Goal: Information Seeking & Learning: Understand process/instructions

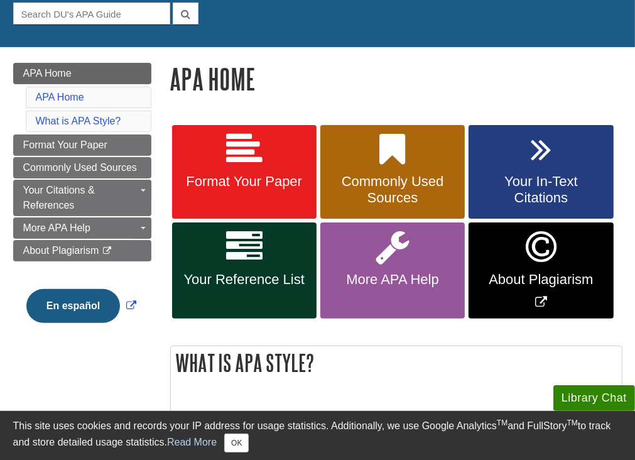
scroll to position [126, 0]
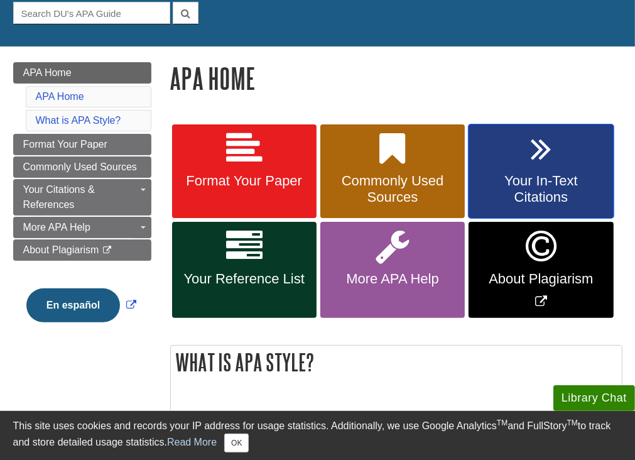
click at [559, 190] on span "Your In-Text Citations" at bounding box center [541, 189] width 126 height 33
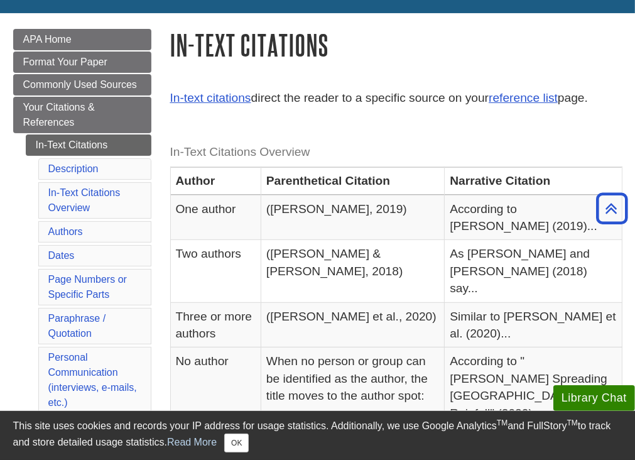
scroll to position [156, 0]
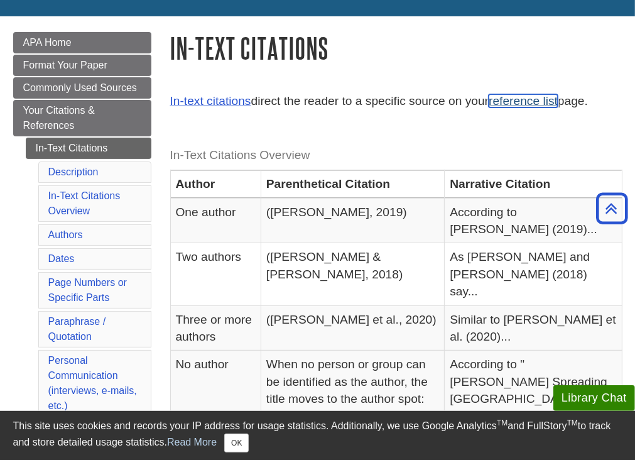
click at [539, 106] on link "reference list" at bounding box center [523, 100] width 69 height 13
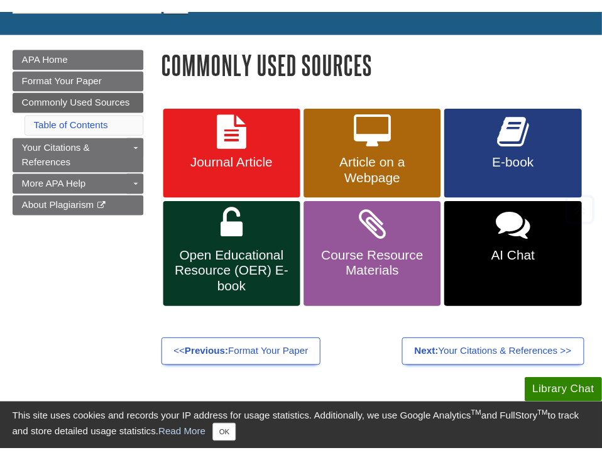
scroll to position [150, 0]
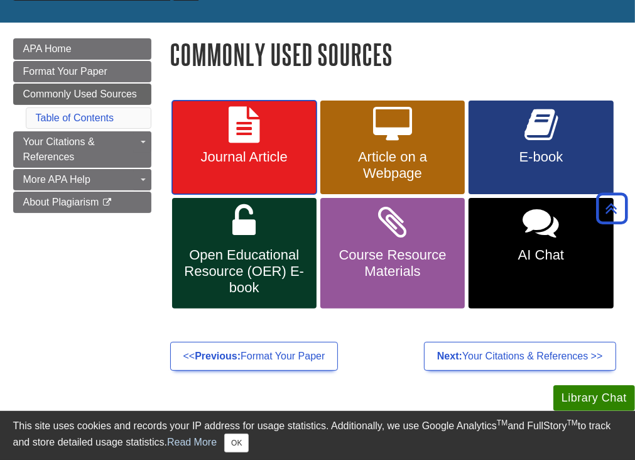
click at [261, 163] on span "Journal Article" at bounding box center [245, 157] width 126 height 16
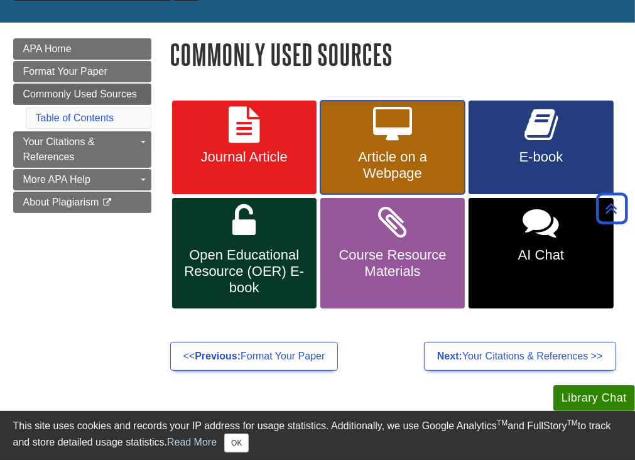
click at [407, 163] on span "Article on a Webpage" at bounding box center [393, 165] width 126 height 33
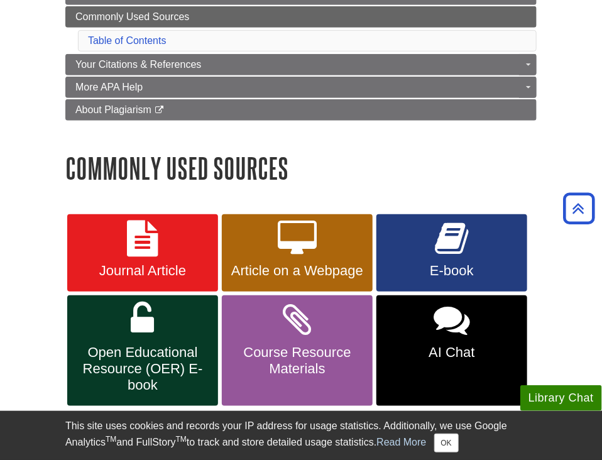
scroll to position [230, 0]
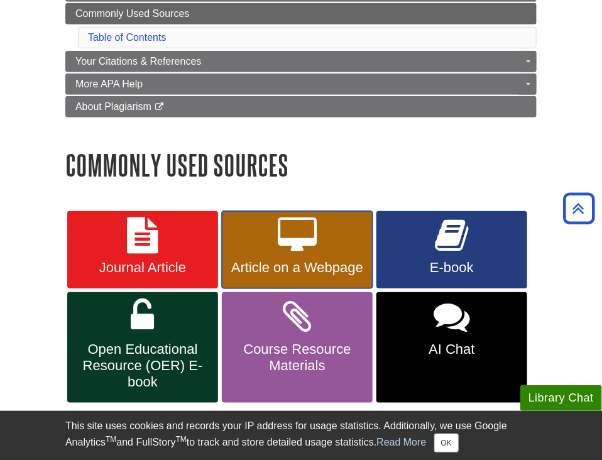
click at [292, 269] on span "Article on a Webpage" at bounding box center [297, 268] width 132 height 16
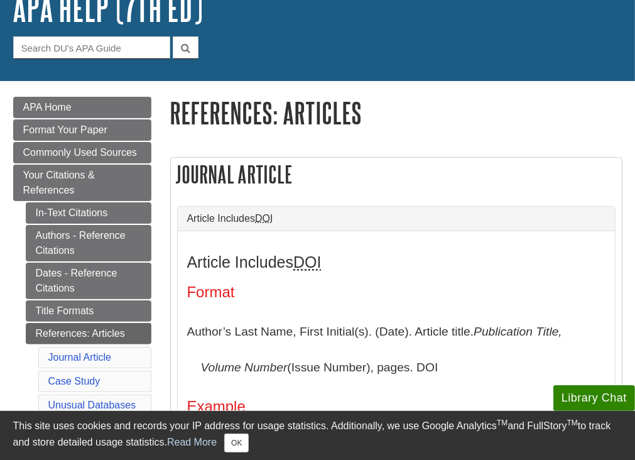
scroll to position [98, 0]
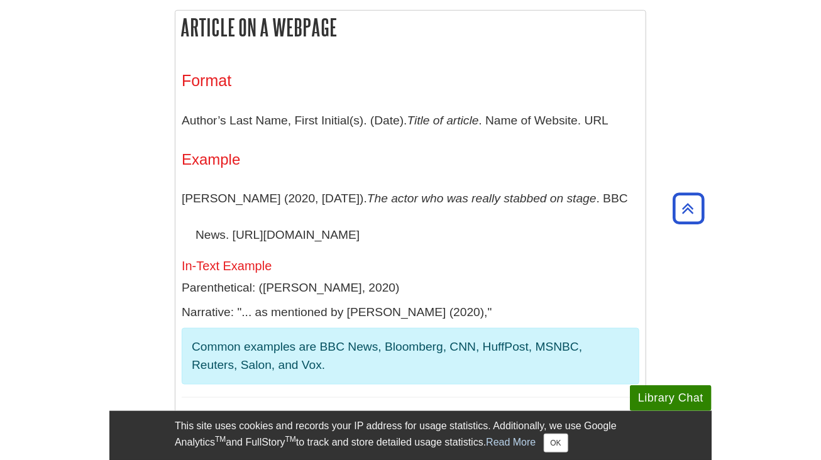
scroll to position [274, 0]
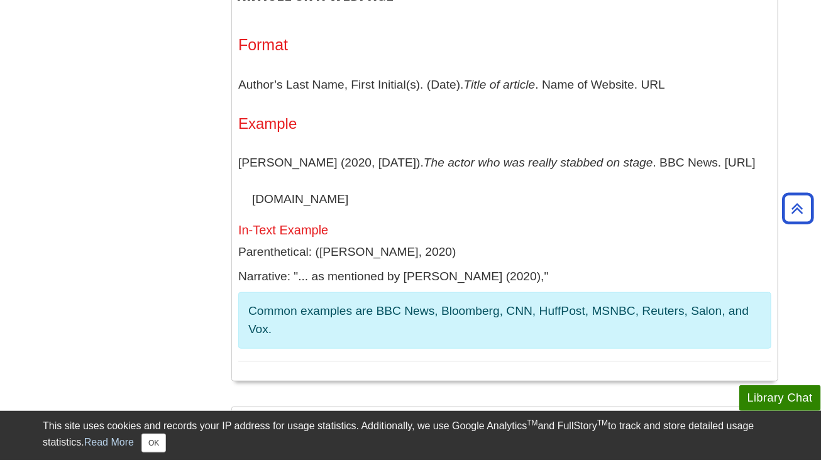
click at [601, 92] on p "Author’s Last Name, First Initial(s). (Date). Title of article . Name of Websit…" at bounding box center [504, 85] width 533 height 36
click at [531, 227] on h5 "In-Text Example" at bounding box center [504, 230] width 533 height 14
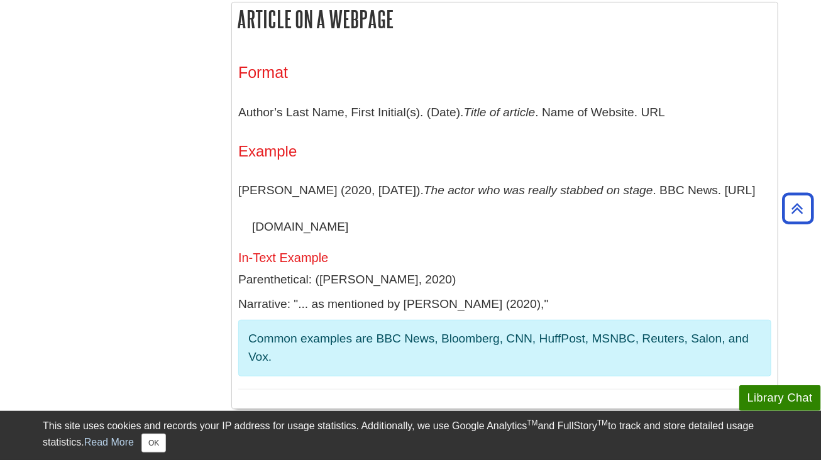
scroll to position [244, 0]
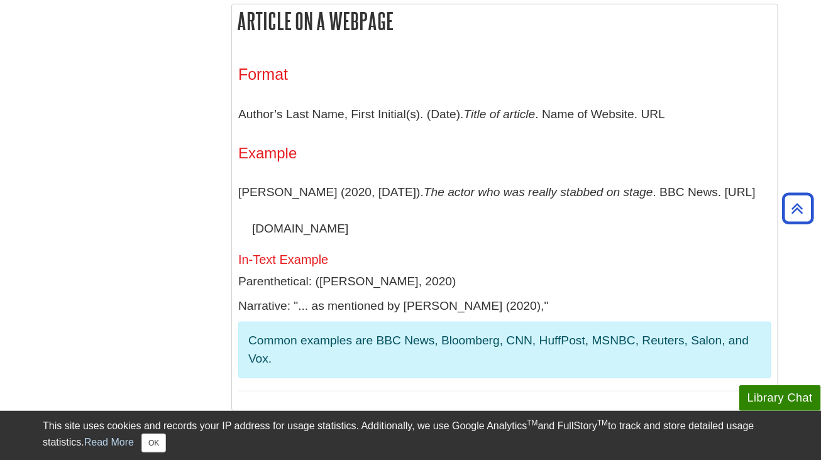
click at [599, 156] on h4 "Example" at bounding box center [504, 153] width 533 height 16
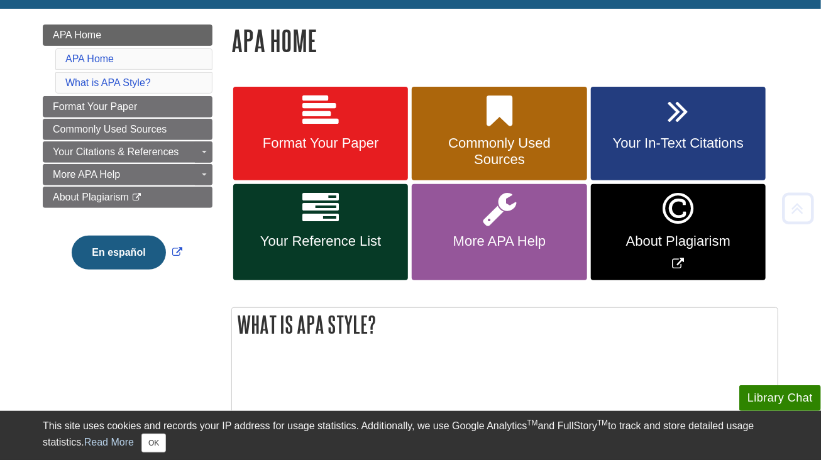
scroll to position [163, 0]
click at [677, 138] on span "Your In-Text Citations" at bounding box center [678, 143] width 156 height 16
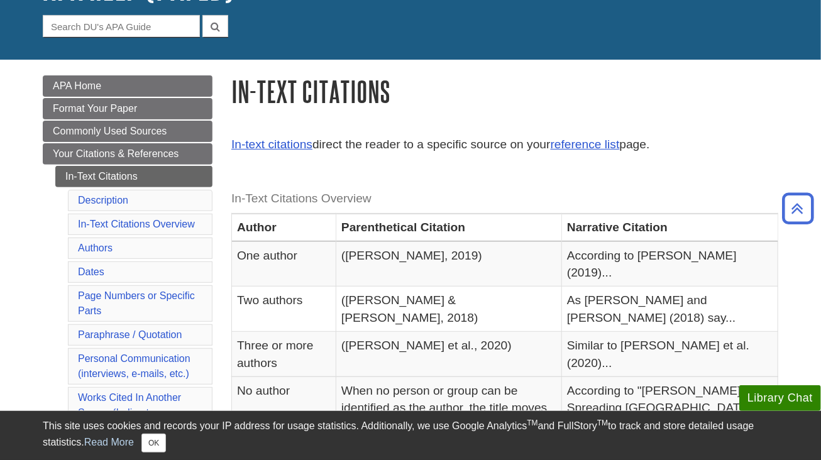
scroll to position [109, 0]
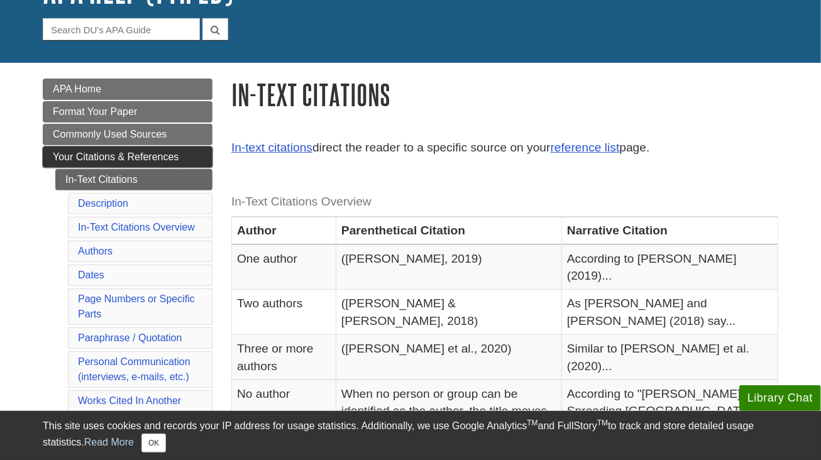
click at [166, 159] on span "Your Citations & References" at bounding box center [116, 156] width 126 height 11
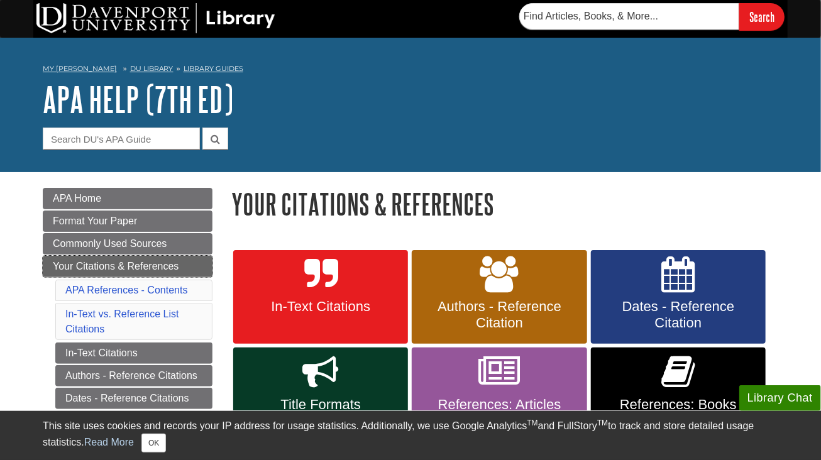
click at [131, 271] on span "Your Citations & References" at bounding box center [116, 266] width 126 height 11
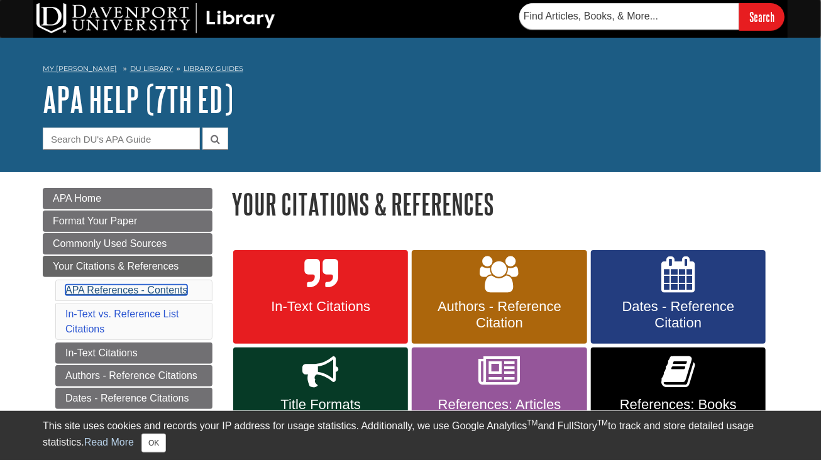
click at [156, 295] on link "APA References - Contents" at bounding box center [126, 290] width 122 height 11
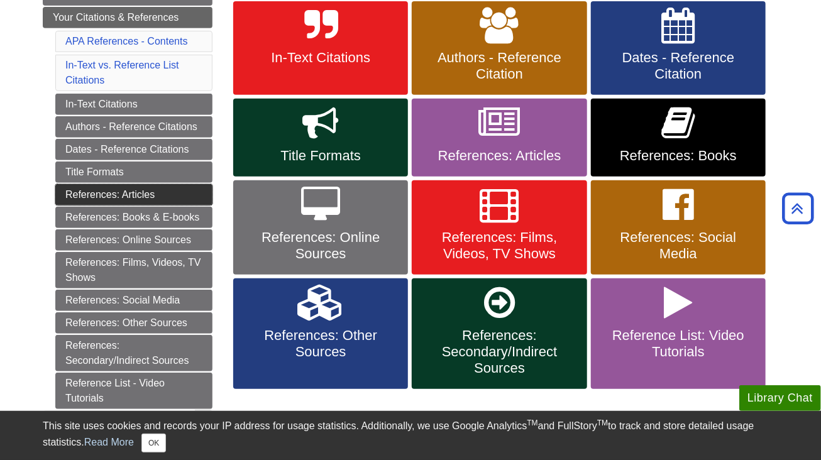
click at [146, 192] on link "References: Articles" at bounding box center [133, 194] width 157 height 21
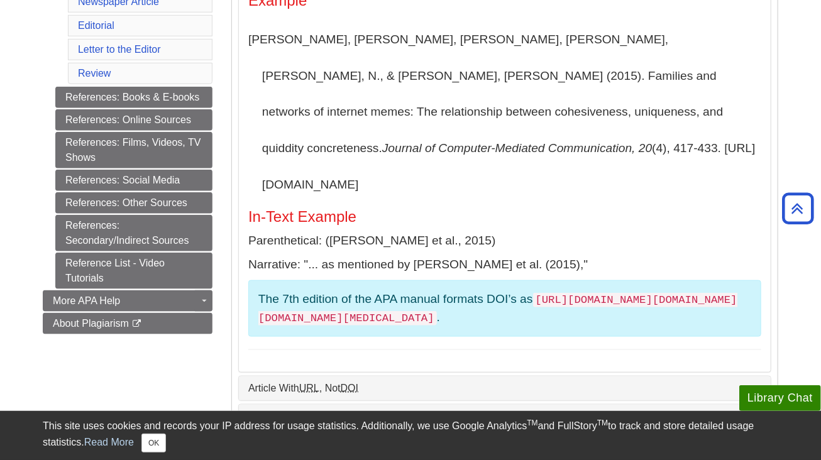
scroll to position [500, 0]
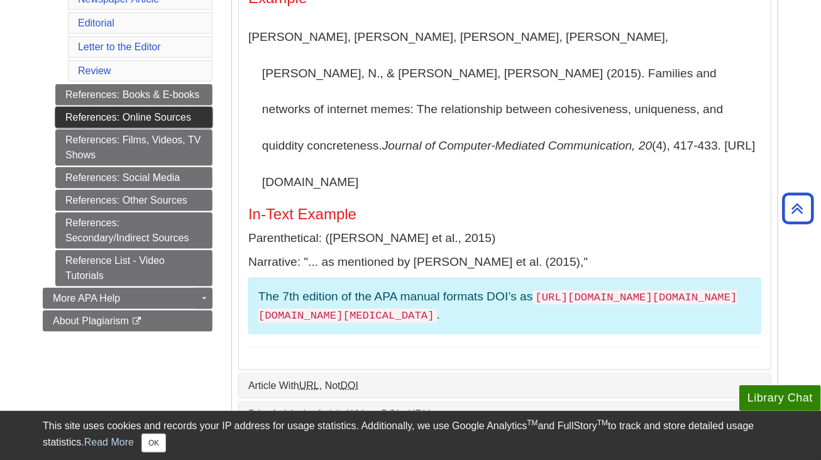
click at [177, 118] on link "References: Online Sources" at bounding box center [133, 117] width 157 height 21
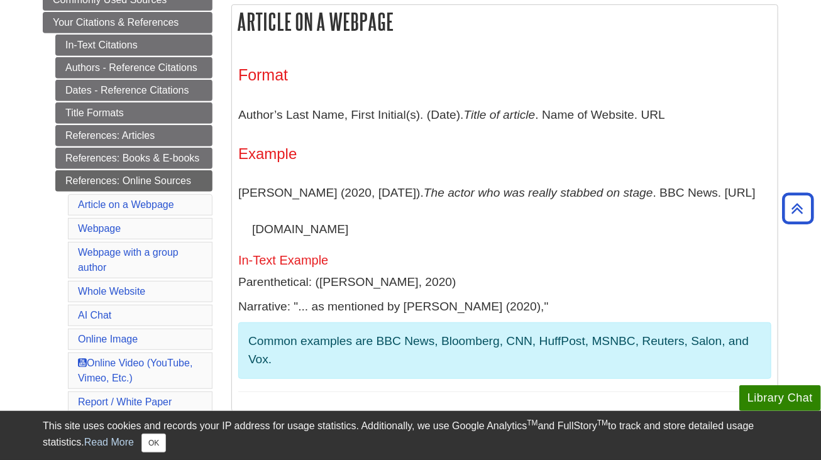
scroll to position [244, 0]
